Goal: Task Accomplishment & Management: Use online tool/utility

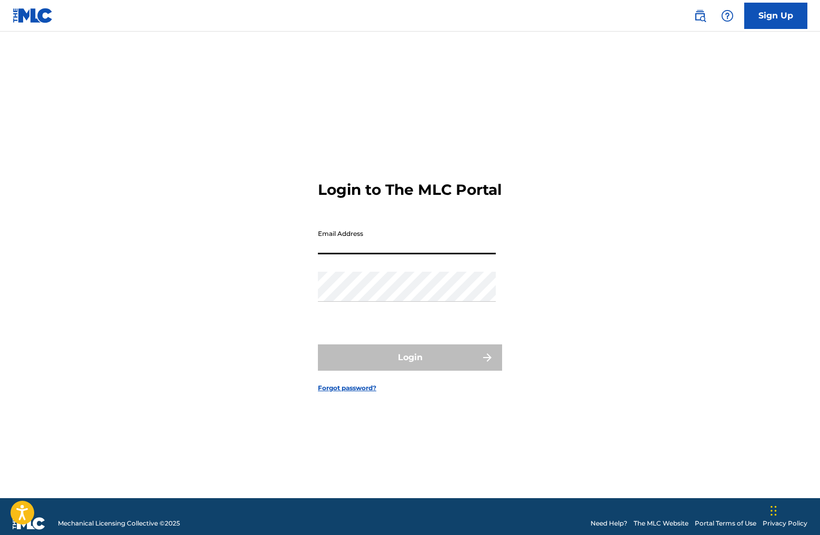
click at [357, 254] on input "Email Address" at bounding box center [407, 239] width 178 height 30
type input "[EMAIL_ADDRESS][DOMAIN_NAME]"
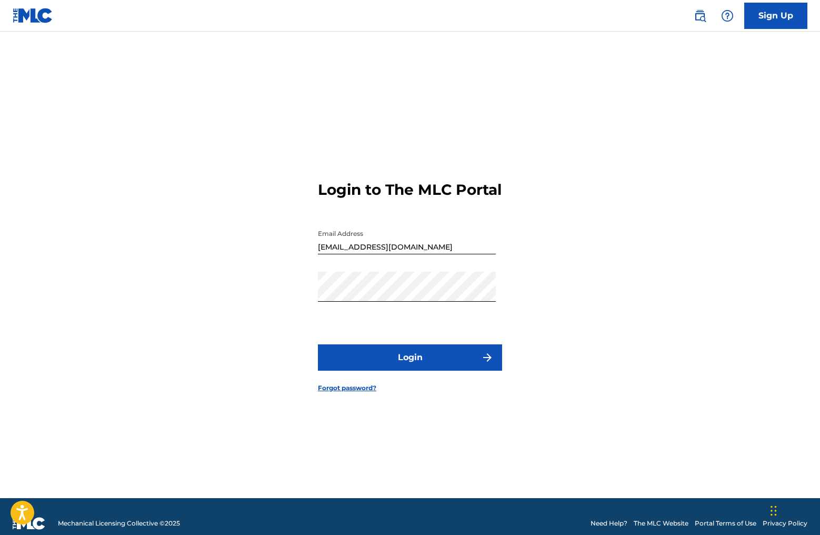
click at [385, 363] on button "Login" at bounding box center [410, 357] width 184 height 26
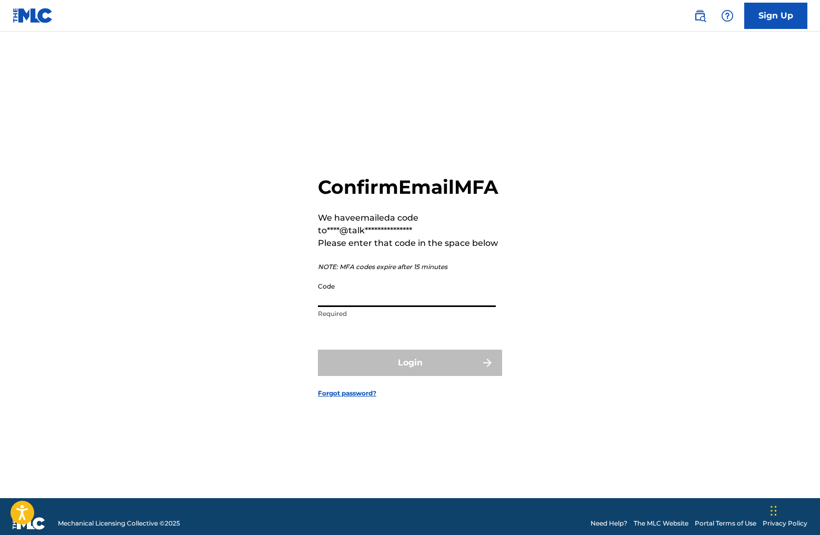
click at [354, 307] on input "Code" at bounding box center [407, 292] width 178 height 30
paste input "693349"
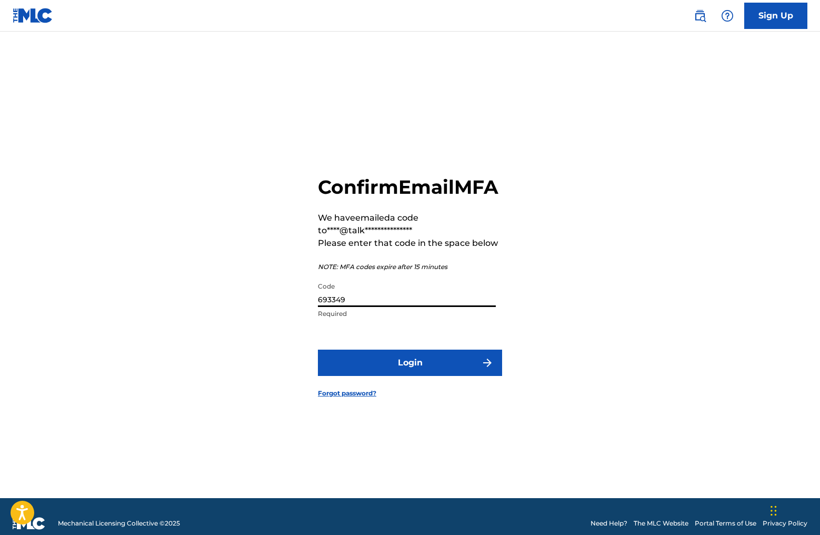
type input "693349"
click at [380, 375] on button "Login" at bounding box center [410, 362] width 184 height 26
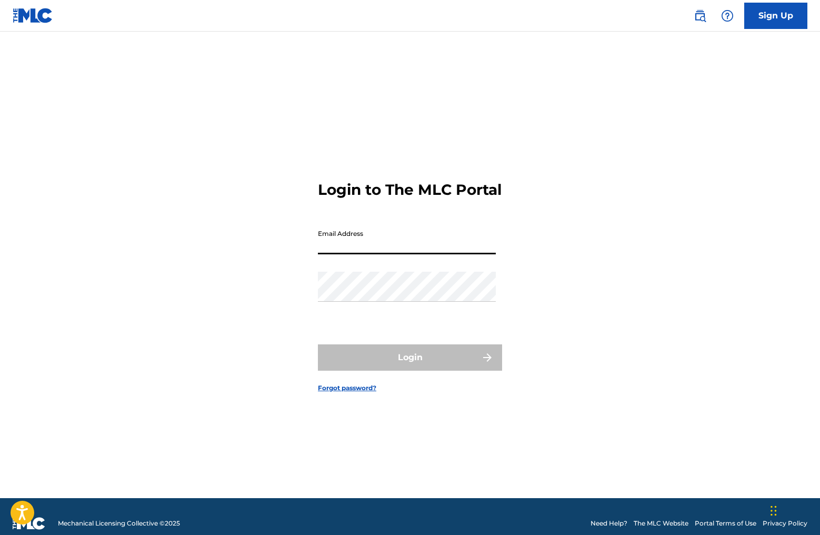
type input "[EMAIL_ADDRESS][DOMAIN_NAME]"
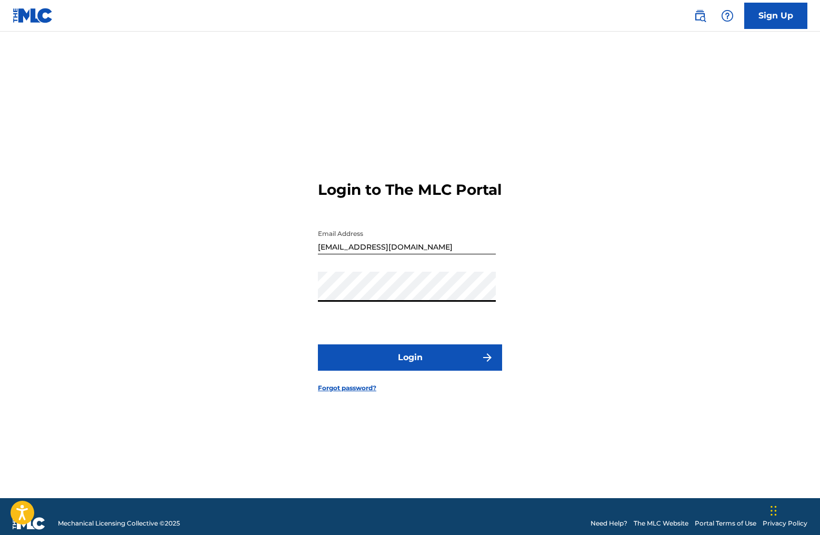
click at [400, 367] on button "Login" at bounding box center [410, 357] width 184 height 26
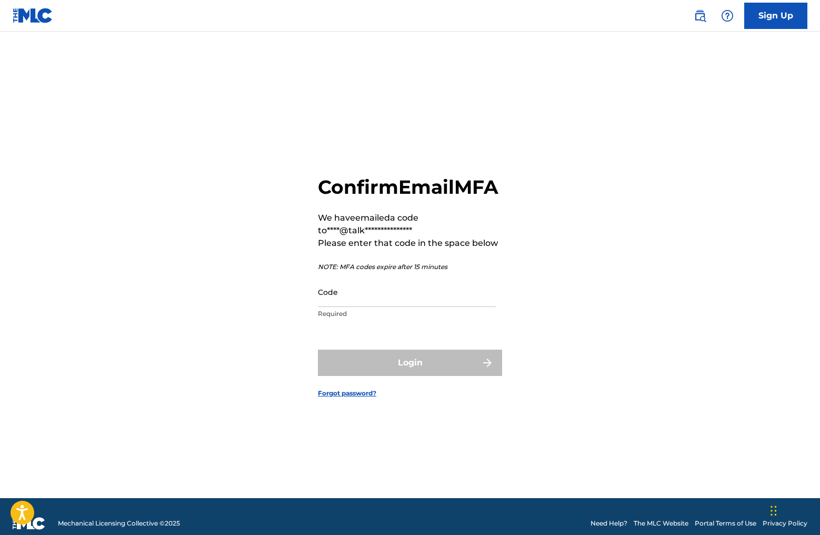
click at [349, 307] on input "Code" at bounding box center [407, 292] width 178 height 30
paste input "871266"
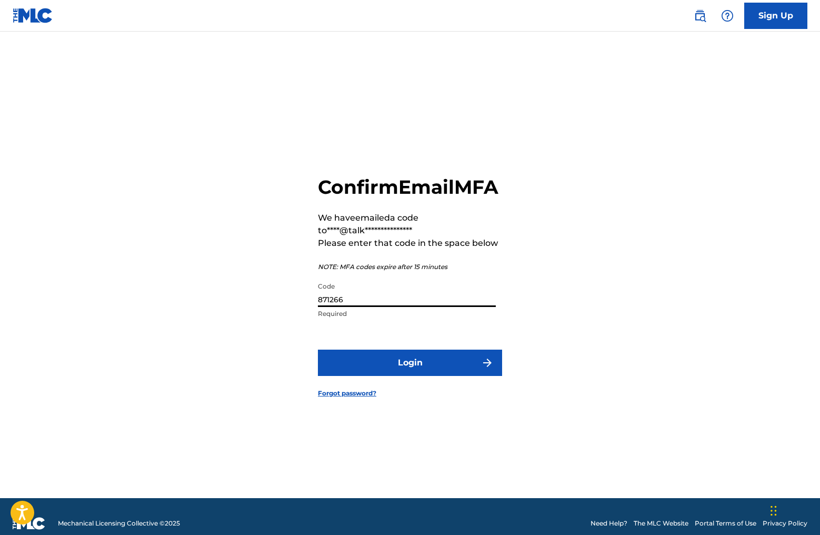
type input "871266"
click at [416, 376] on button "Login" at bounding box center [410, 362] width 184 height 26
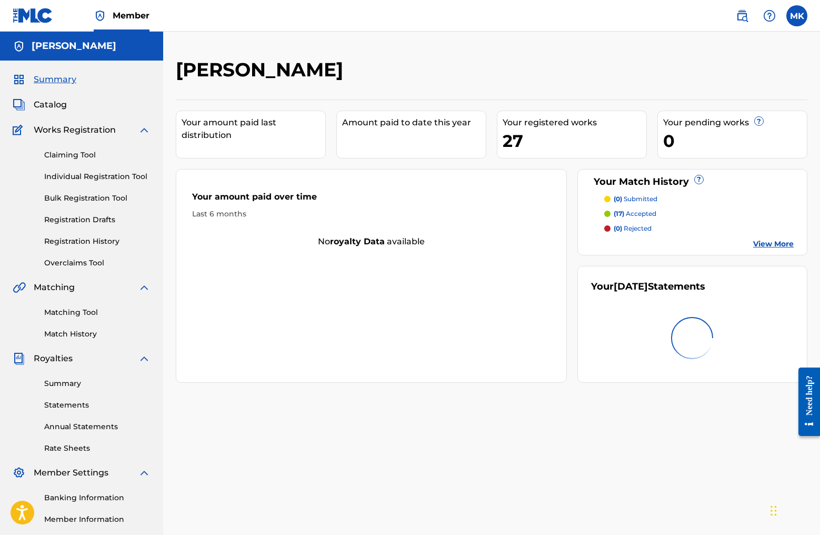
scroll to position [3, 0]
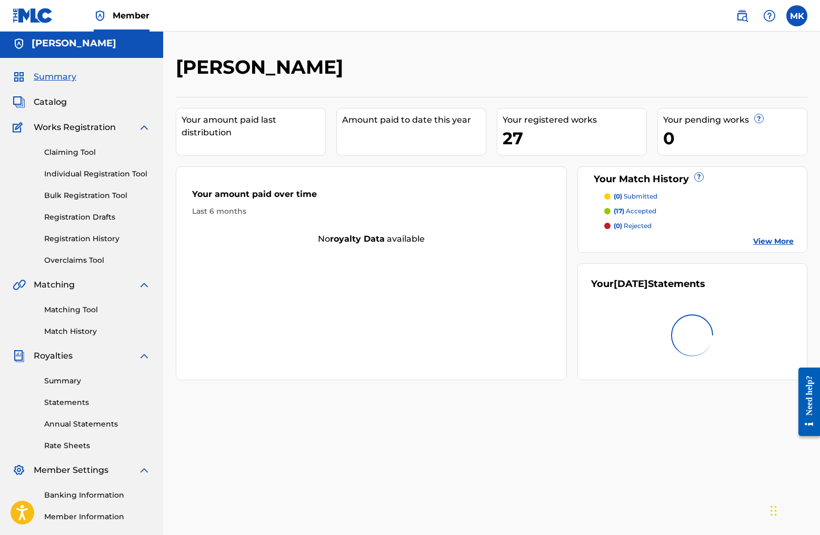
click at [68, 310] on link "Matching Tool" at bounding box center [97, 309] width 106 height 11
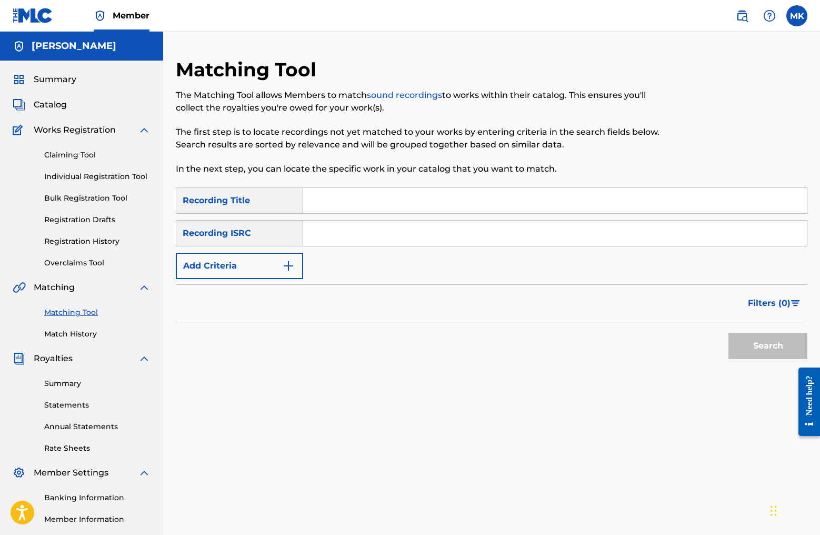
click at [293, 263] on img "Search Form" at bounding box center [288, 265] width 13 height 13
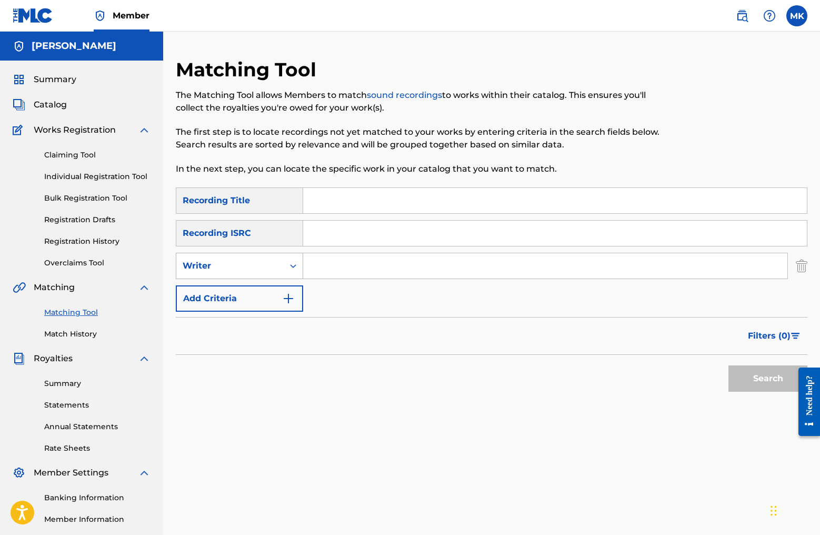
click at [287, 267] on div "Search Form" at bounding box center [293, 265] width 19 height 19
click at [240, 294] on div "Recording Artist" at bounding box center [239, 292] width 126 height 26
click at [358, 267] on input "Search Form" at bounding box center [545, 265] width 484 height 25
type input "Talking To Sophie"
click at [768, 378] on button "Search" at bounding box center [767, 378] width 79 height 26
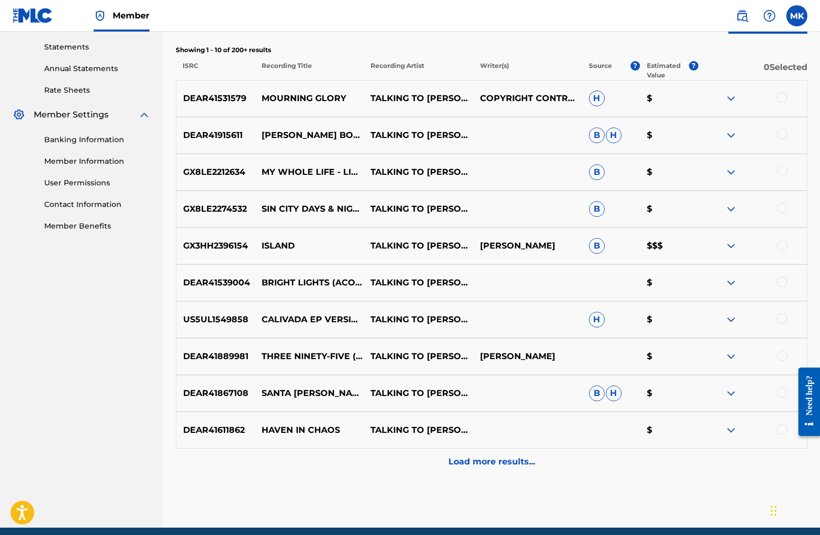
scroll to position [381, 0]
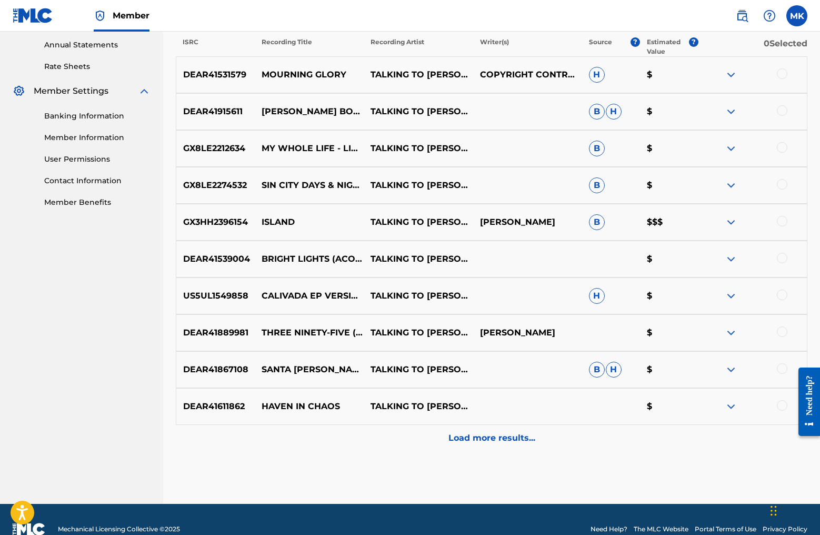
click at [484, 439] on p "Load more results..." at bounding box center [491, 437] width 87 height 13
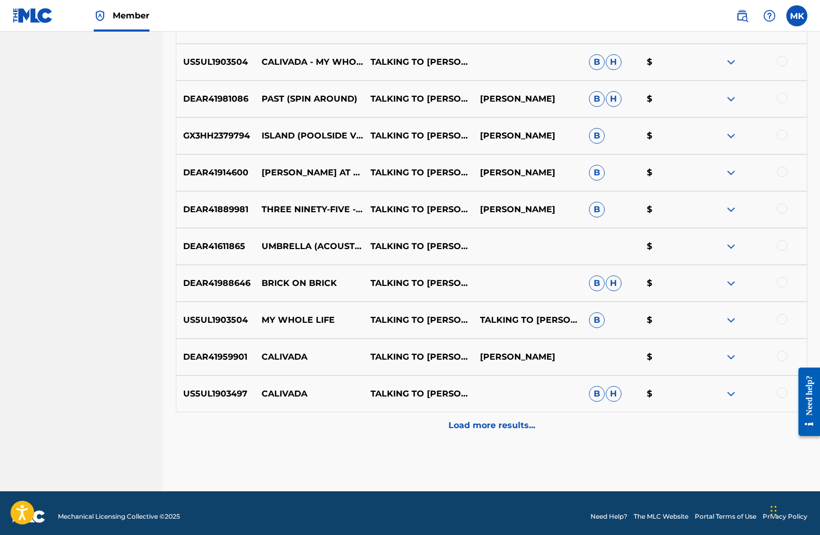
scroll to position [765, 0]
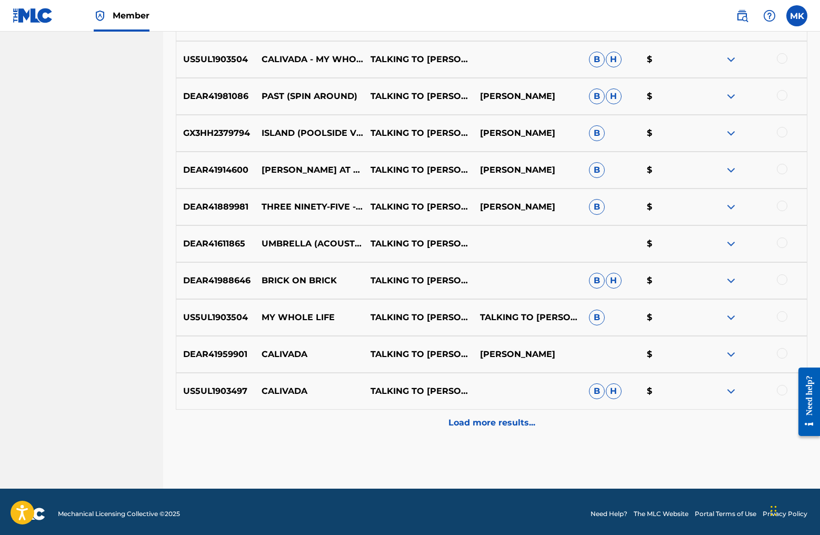
click at [482, 426] on p "Load more results..." at bounding box center [491, 422] width 87 height 13
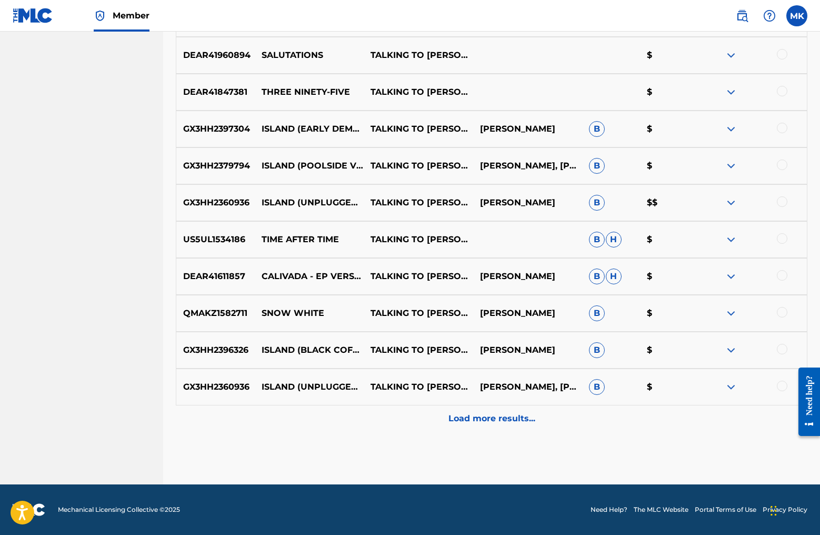
click at [483, 423] on p "Load more results..." at bounding box center [491, 418] width 87 height 13
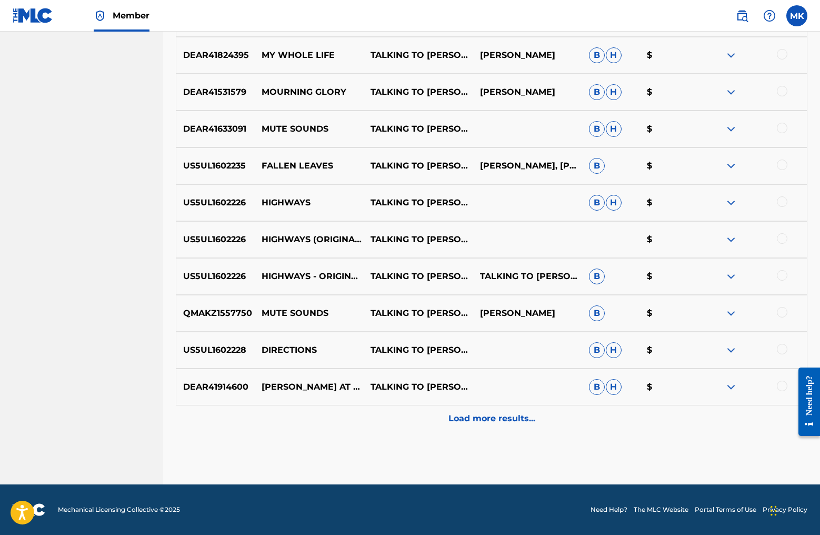
click at [480, 417] on p "Load more results..." at bounding box center [491, 418] width 87 height 13
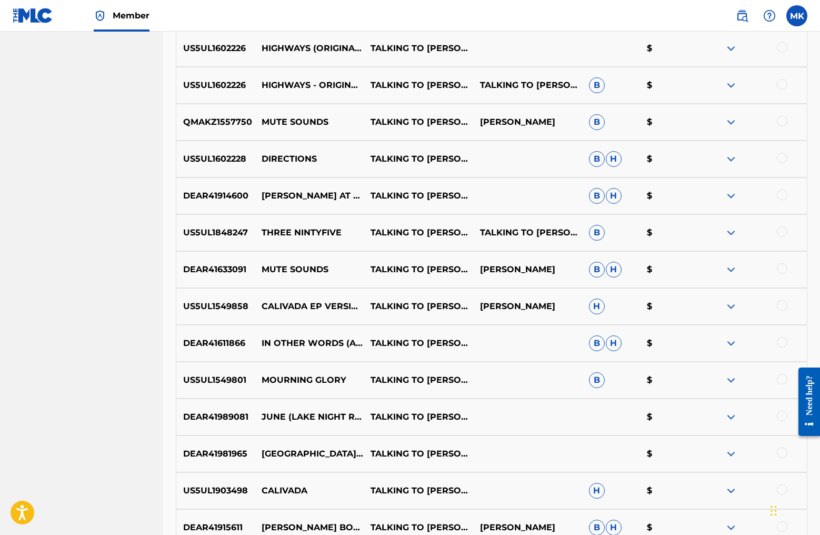
scroll to position [1862, 0]
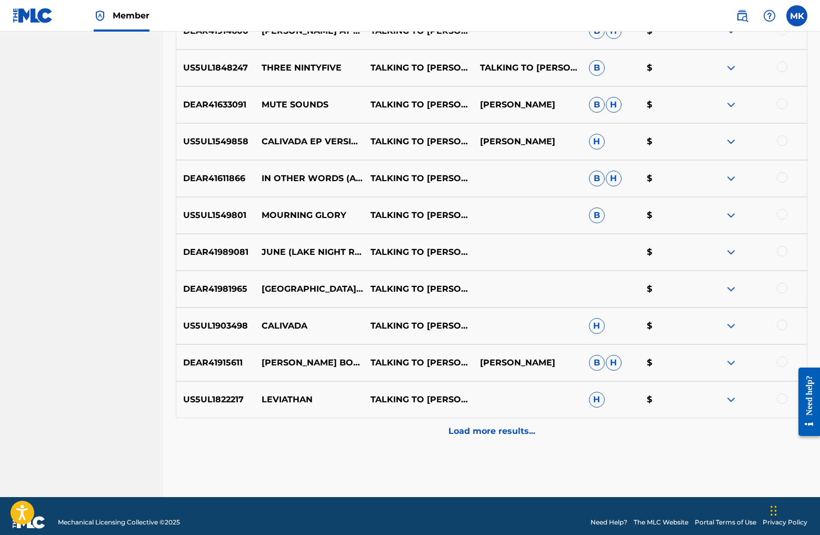
click at [482, 429] on p "Load more results..." at bounding box center [491, 431] width 87 height 13
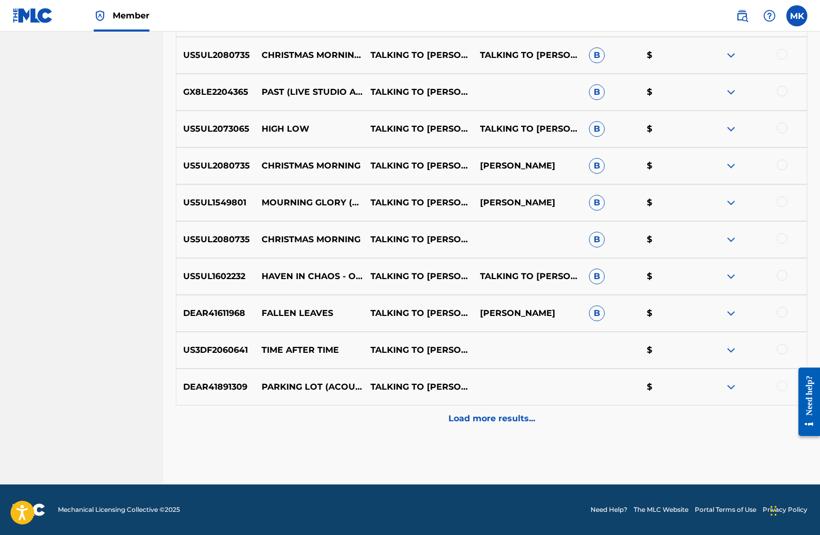
scroll to position [2243, 0]
click at [484, 421] on p "Load more results..." at bounding box center [491, 418] width 87 height 13
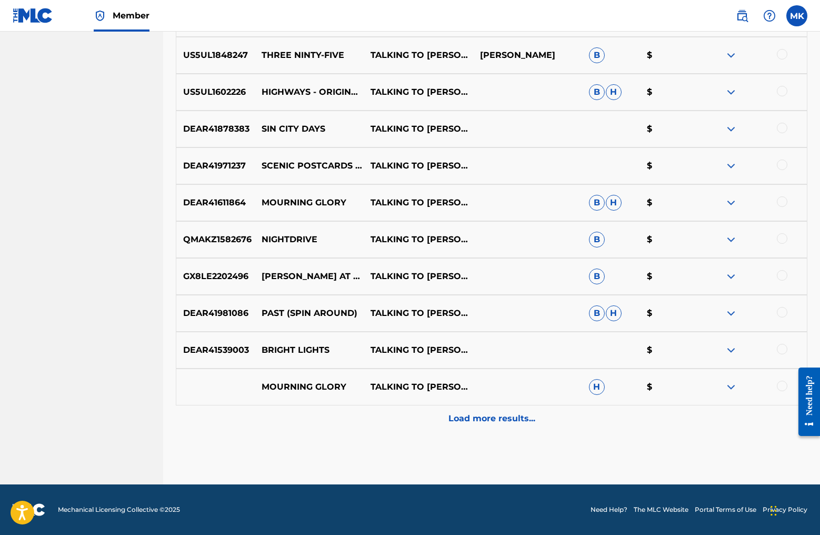
click at [483, 421] on p "Load more results..." at bounding box center [491, 418] width 87 height 13
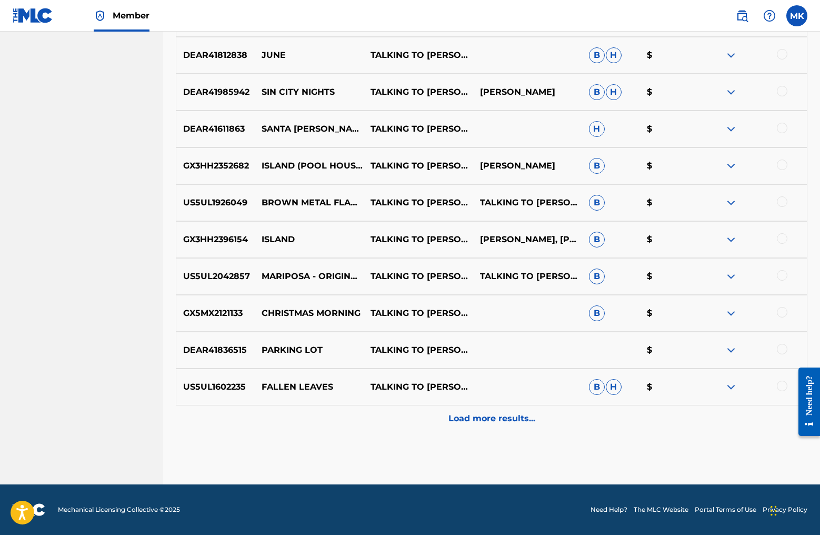
scroll to position [2980, 0]
click at [483, 421] on p "Load more results..." at bounding box center [491, 418] width 87 height 13
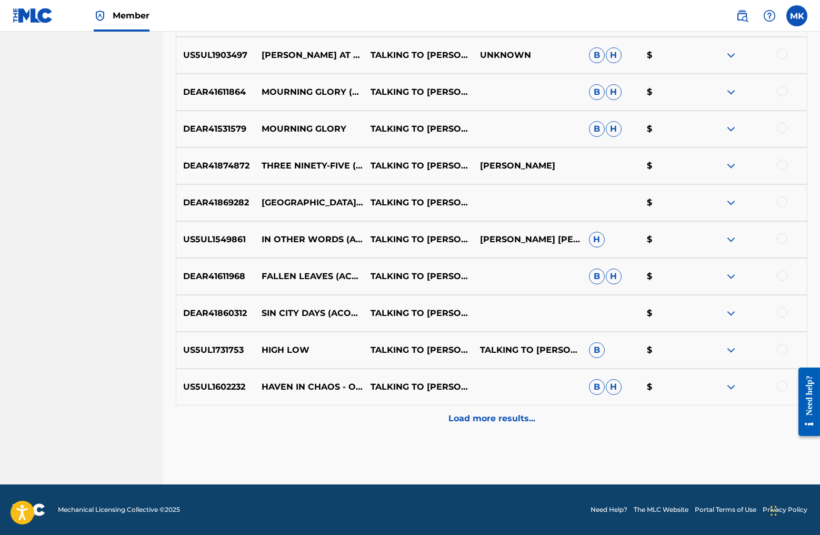
scroll to position [3348, 0]
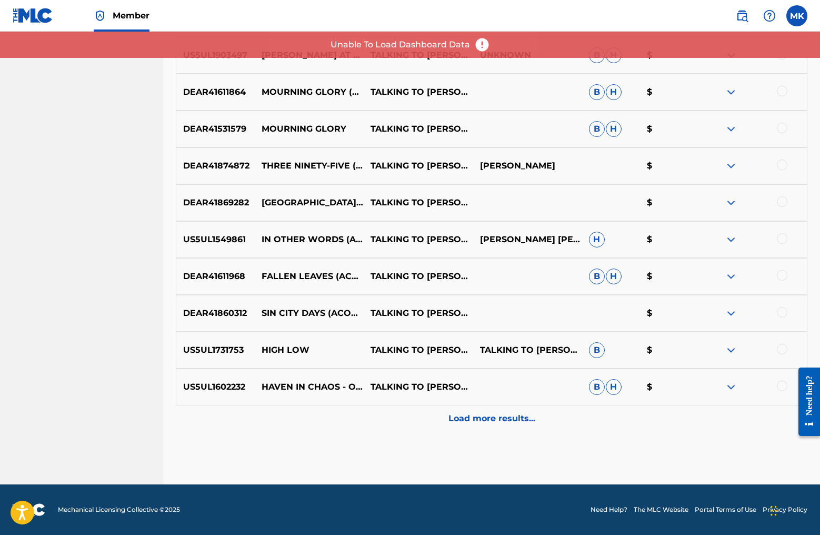
click at [481, 420] on p "Load more results..." at bounding box center [491, 418] width 87 height 13
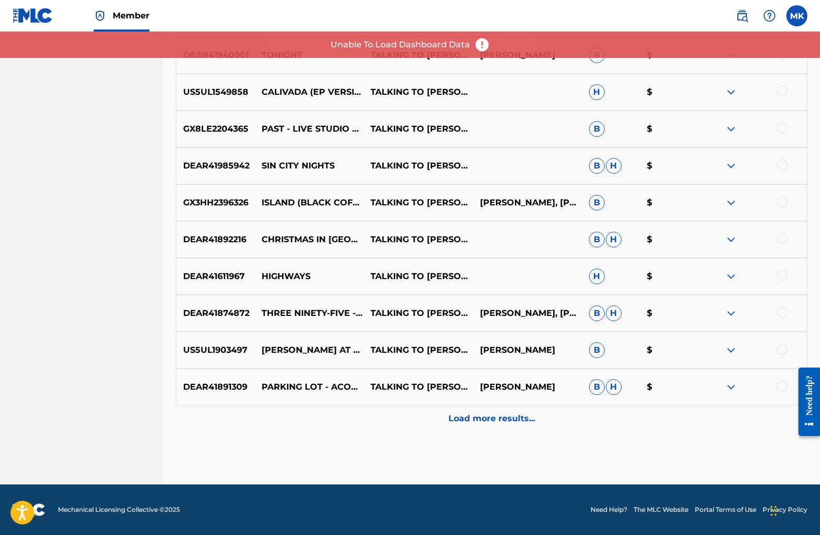
scroll to position [3716, 0]
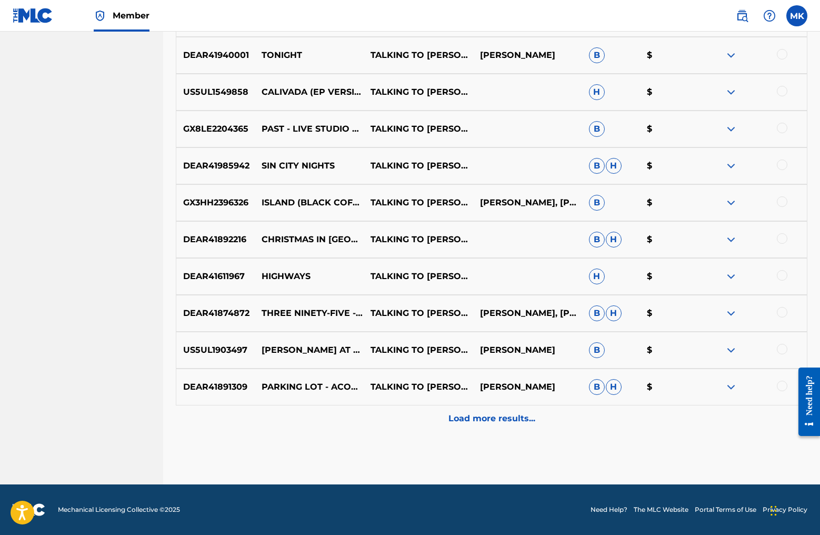
click at [482, 418] on p "Load more results..." at bounding box center [491, 418] width 87 height 13
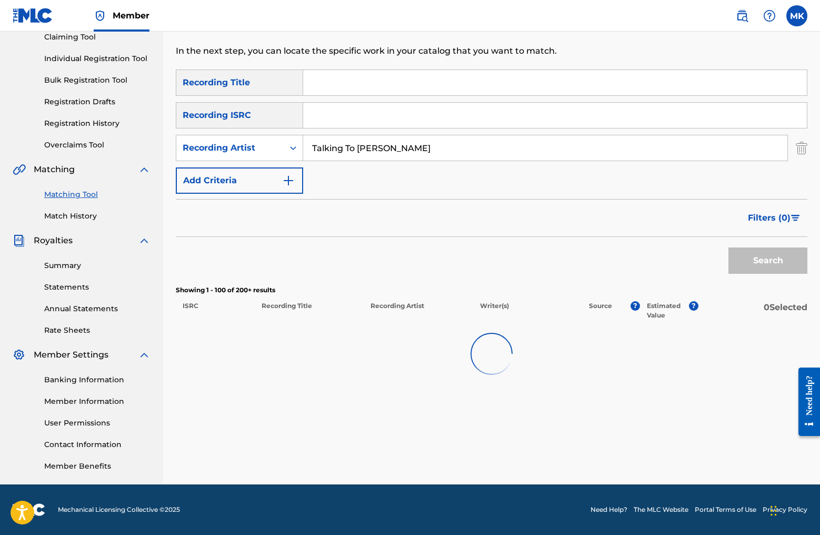
scroll to position [118, 0]
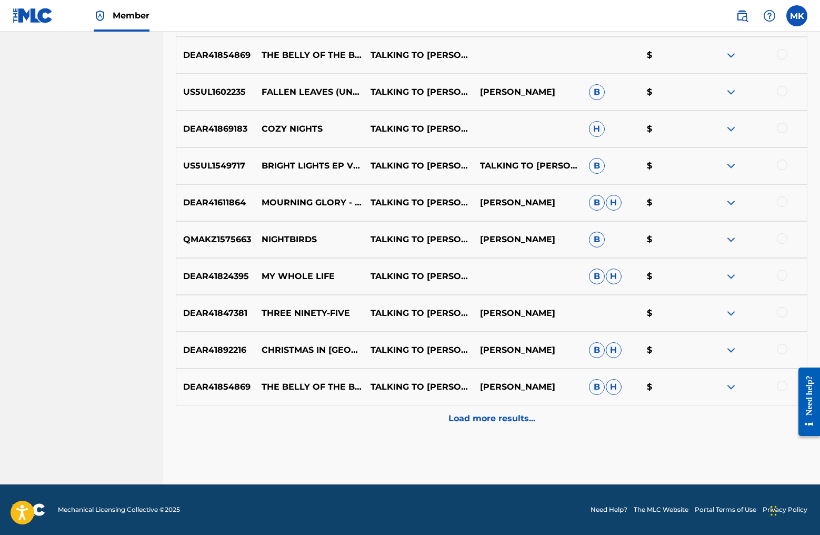
click at [481, 418] on p "Load more results..." at bounding box center [491, 418] width 87 height 13
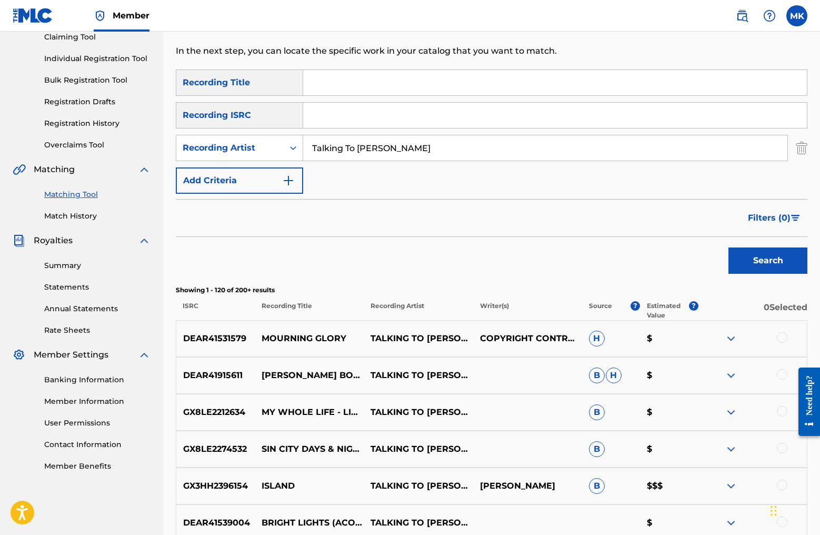
click at [797, 218] on img "Search Form" at bounding box center [795, 218] width 9 height 6
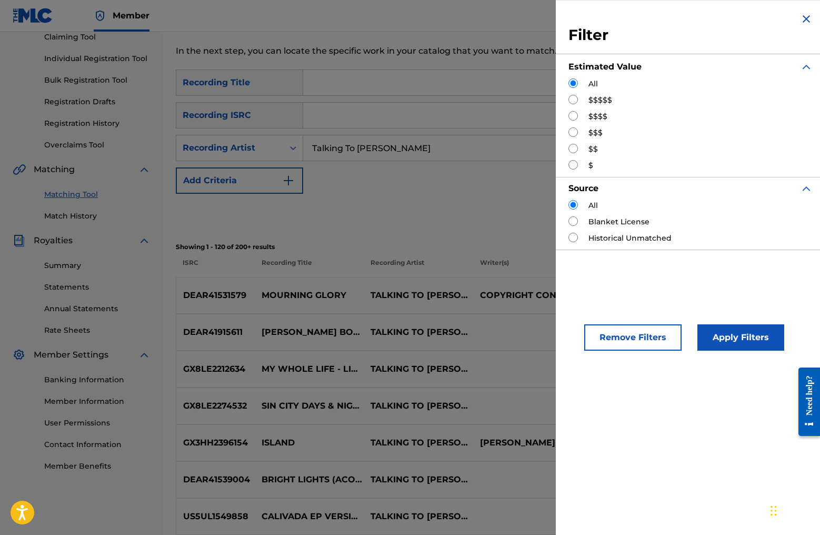
click at [512, 213] on div "Search" at bounding box center [491, 215] width 631 height 42
click at [802, 21] on img "Search Form" at bounding box center [806, 19] width 13 height 13
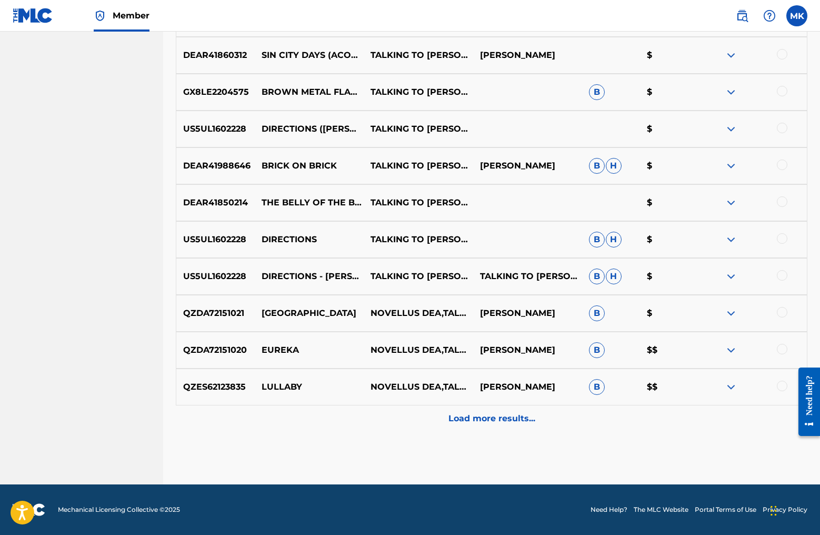
scroll to position [4453, 0]
click at [484, 415] on p "Load more results..." at bounding box center [491, 418] width 87 height 13
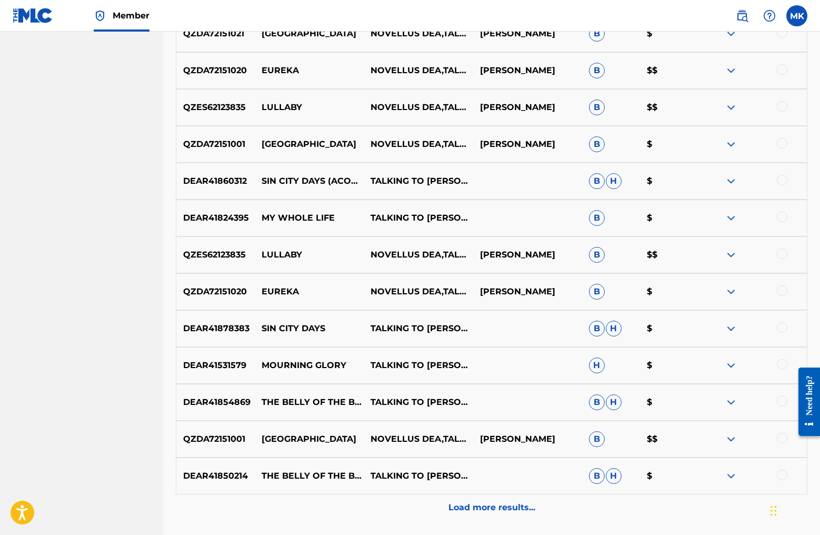
scroll to position [4732, 0]
drag, startPoint x: 371, startPoint y: 425, endPoint x: 388, endPoint y: 441, distance: 23.4
click at [389, 441] on p "NOVELLUS DEA,TALKING TO SOPHIE" at bounding box center [418, 439] width 109 height 13
copy p "NOVELLUS DEA"
